Goal: Task Accomplishment & Management: Use online tool/utility

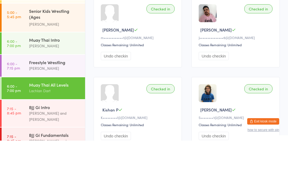
scroll to position [208, 0]
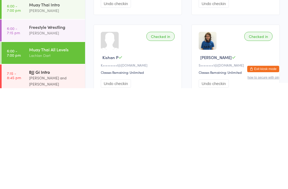
click at [57, 170] on div "BJJ Gi Intro" at bounding box center [55, 173] width 52 height 6
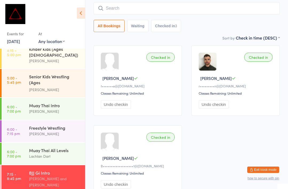
click at [179, 14] on input "search" at bounding box center [187, 8] width 186 height 12
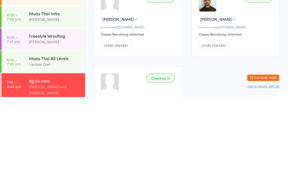
scroll to position [16, 0]
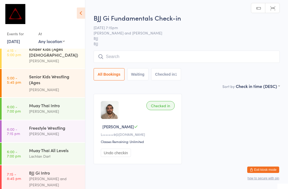
click at [167, 58] on input "search" at bounding box center [187, 56] width 186 height 12
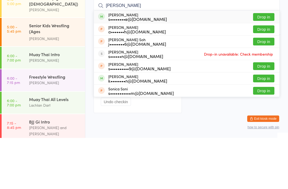
type input "[PERSON_NAME]"
click at [265, 64] on button "Drop in" at bounding box center [263, 68] width 21 height 8
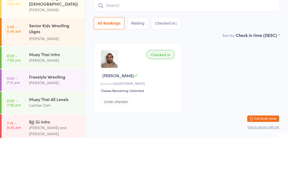
scroll to position [18, 0]
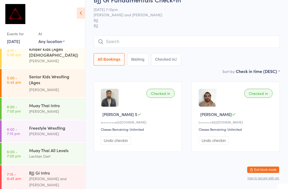
click at [244, 27] on div "BJJ Gi Fundamentals Check-in [DATE] 7:15pm [PERSON_NAME] and [PERSON_NAME] BJJ …" at bounding box center [187, 31] width 186 height 73
click at [199, 36] on input "search" at bounding box center [187, 42] width 186 height 12
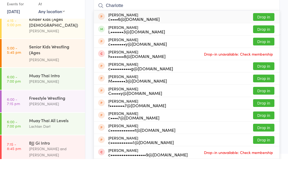
type input "Charlotte"
click at [272, 55] on button "Drop in" at bounding box center [263, 59] width 21 height 8
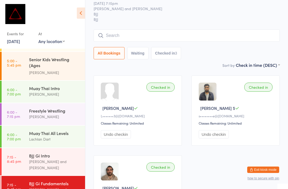
scroll to position [44, 0]
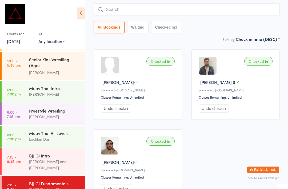
click at [226, 13] on input "search" at bounding box center [187, 9] width 186 height 12
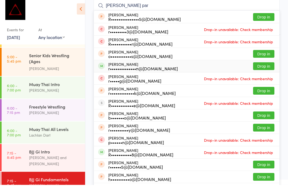
type input "[PERSON_NAME] par"
click at [162, 70] on div "r••••••••••••••n@[DOMAIN_NAME]" at bounding box center [143, 72] width 70 height 4
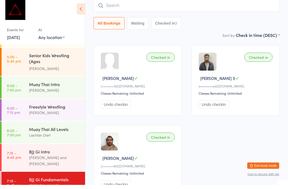
scroll to position [48, 0]
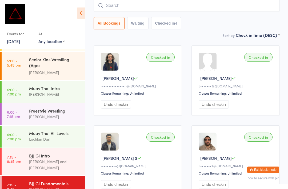
click at [192, 10] on input "search" at bounding box center [187, 5] width 186 height 12
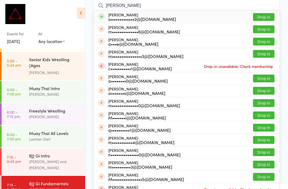
type input "[PERSON_NAME]"
click at [269, 17] on button "Drop in" at bounding box center [263, 17] width 21 height 8
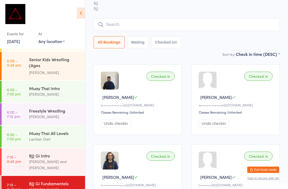
scroll to position [24, 0]
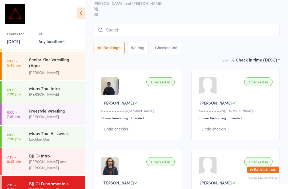
click at [197, 25] on input "search" at bounding box center [187, 30] width 186 height 12
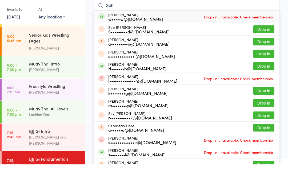
type input "Seb"
click at [256, 37] on span "Drop-in unavailable: Check membership" at bounding box center [239, 41] width 72 height 8
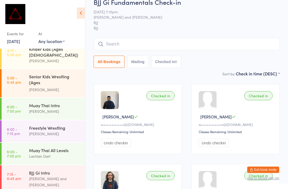
scroll to position [0, 0]
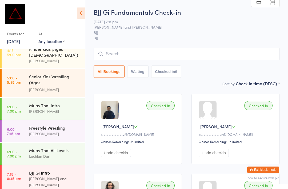
click at [64, 170] on div "BJJ Gi Intro" at bounding box center [55, 173] width 52 height 6
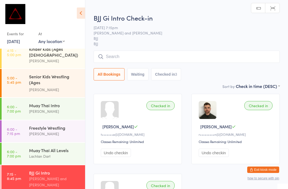
click at [241, 55] on input "search" at bounding box center [187, 56] width 186 height 12
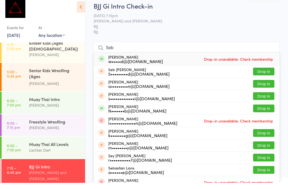
type input "Seb"
click at [239, 61] on span "Drop-in unavailable: Check membership" at bounding box center [239, 65] width 72 height 8
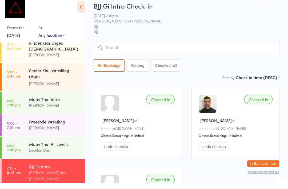
scroll to position [6, 0]
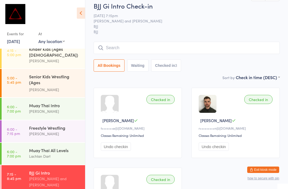
click at [235, 53] on input "search" at bounding box center [187, 48] width 186 height 12
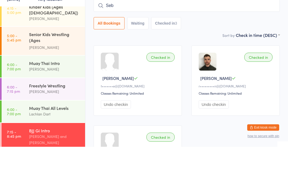
type input "Seb"
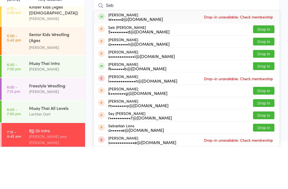
scroll to position [48, 0]
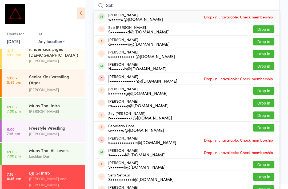
click at [67, 175] on div "[PERSON_NAME] and [PERSON_NAME]" at bounding box center [55, 181] width 52 height 12
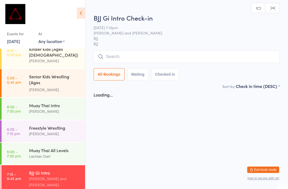
scroll to position [0, 0]
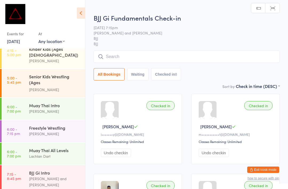
click at [199, 53] on input "search" at bounding box center [187, 56] width 186 height 12
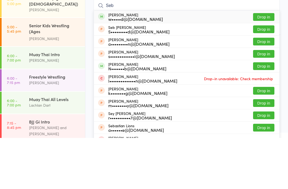
type input "Seb"
click at [265, 64] on button "Drop in" at bounding box center [263, 68] width 21 height 8
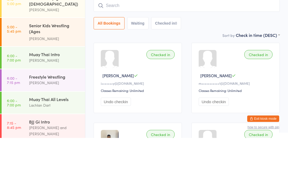
scroll to position [51, 0]
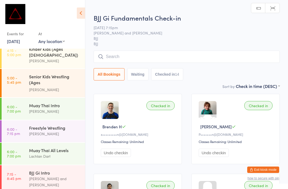
click at [178, 55] on input "search" at bounding box center [187, 56] width 186 height 12
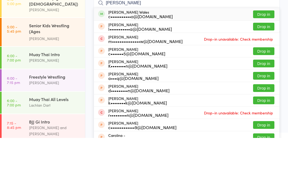
type input "[PERSON_NAME]"
click at [269, 61] on button "Drop in" at bounding box center [263, 65] width 21 height 8
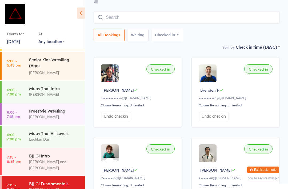
scroll to position [26, 0]
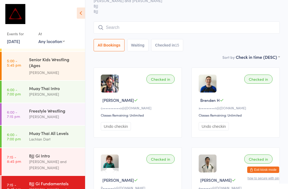
click at [217, 30] on input "search" at bounding box center [187, 27] width 186 height 12
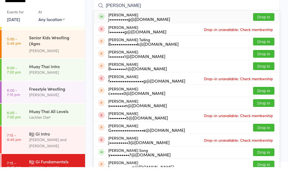
type input "[PERSON_NAME]"
click at [266, 35] on button "Drop in" at bounding box center [263, 39] width 21 height 8
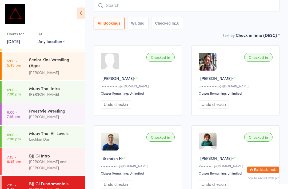
click at [206, 34] on div "Sort by Check in time (DESC) First name (ASC) First name (DESC) Last name (ASC)…" at bounding box center [187, 35] width 186 height 6
